Goal: Information Seeking & Learning: Find specific page/section

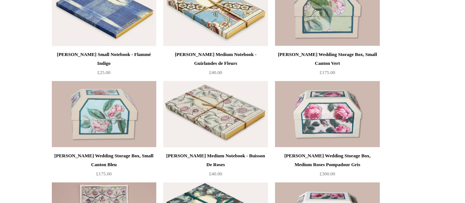
scroll to position [1588, 0]
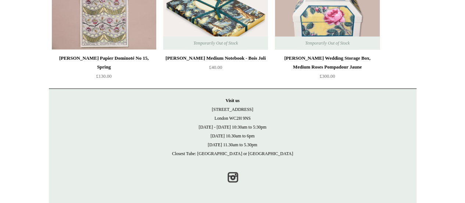
drag, startPoint x: 230, startPoint y: 115, endPoint x: 258, endPoint y: 120, distance: 28.4
click at [258, 120] on p "Visit us 21 Tower Street London WC2H 9NS Monday - Friday 10:30am to 5:30pm Satu…" at bounding box center [232, 127] width 353 height 62
copy p "WC2H 9NS"
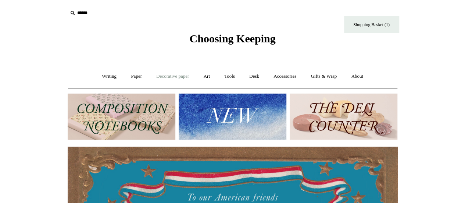
click at [159, 79] on link "Decorative paper +" at bounding box center [173, 77] width 46 height 20
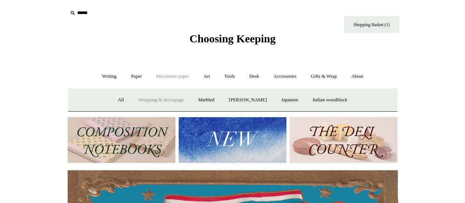
click at [161, 97] on link "Wrapping & decoupage" at bounding box center [161, 100] width 59 height 20
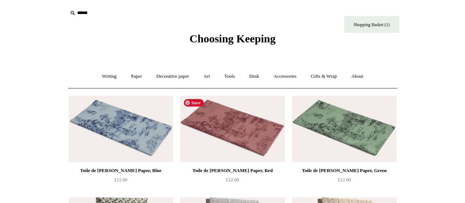
click at [222, 155] on img at bounding box center [232, 129] width 105 height 66
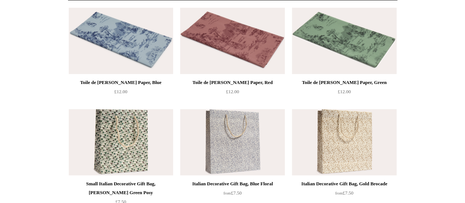
scroll to position [85, 0]
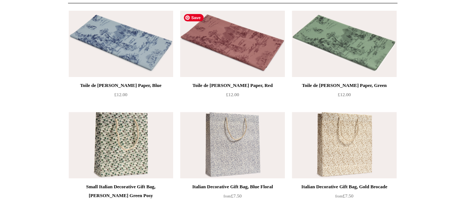
click at [218, 61] on img at bounding box center [232, 44] width 105 height 66
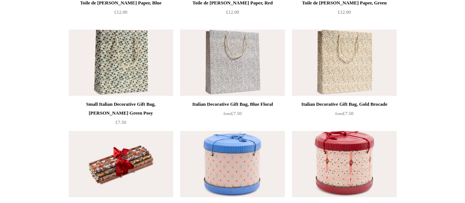
scroll to position [0, 0]
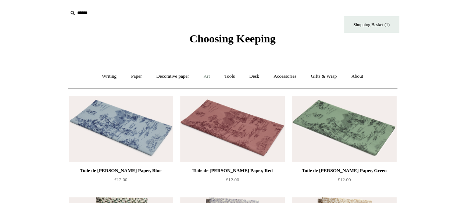
click at [212, 80] on link "Art +" at bounding box center [207, 77] width 20 height 20
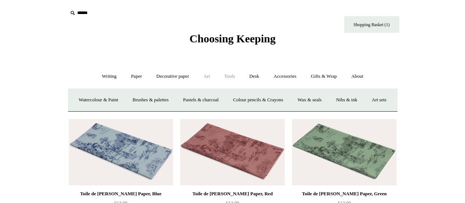
click at [228, 77] on link "Tools +" at bounding box center [230, 77] width 24 height 20
click at [246, 76] on link "Desk +" at bounding box center [254, 77] width 23 height 20
click at [142, 100] on link "Pen pots" at bounding box center [145, 100] width 29 height 20
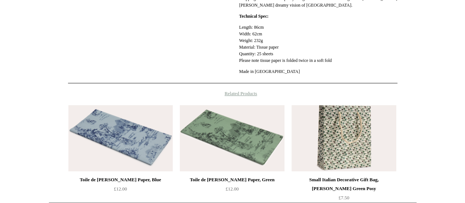
scroll to position [74, 0]
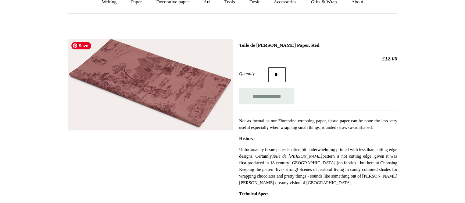
click at [178, 84] on img at bounding box center [150, 85] width 165 height 92
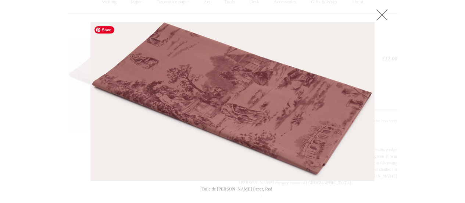
scroll to position [252, 0]
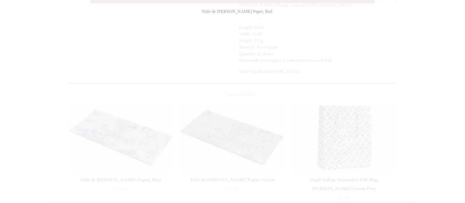
click at [211, 102] on div at bounding box center [232, 36] width 465 height 576
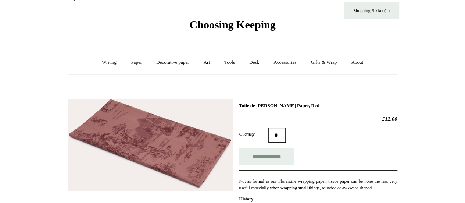
scroll to position [15, 0]
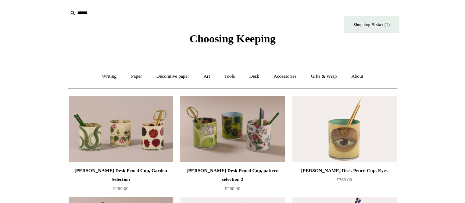
click at [82, 14] on input "text" at bounding box center [113, 13] width 91 height 14
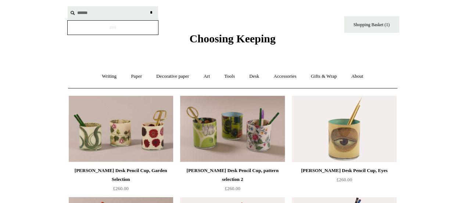
type input "******"
click at [148, 6] on input "*" at bounding box center [151, 12] width 7 height 13
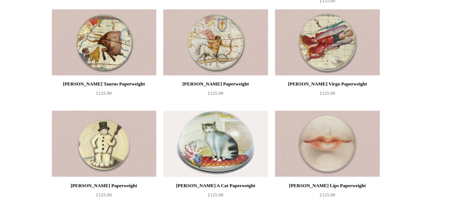
scroll to position [373, 0]
